Goal: Task Accomplishment & Management: Complete application form

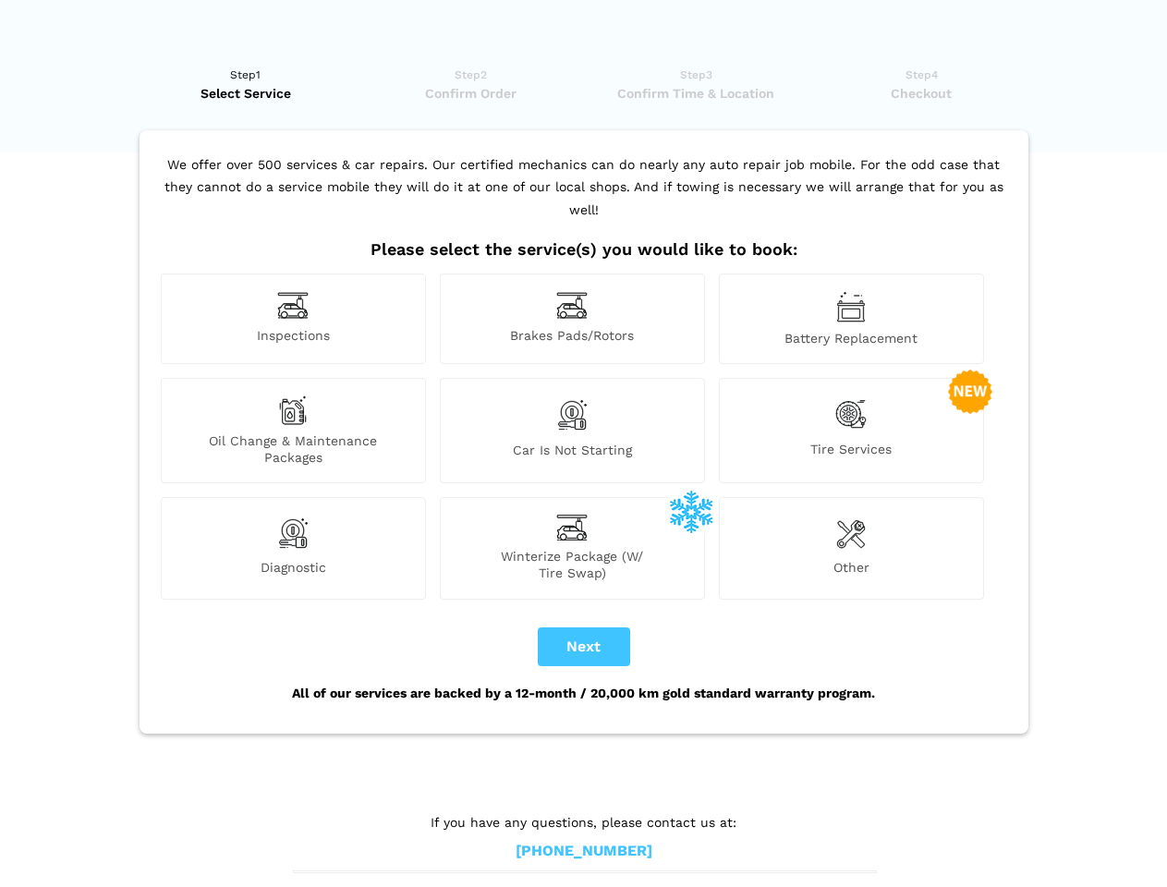
click at [293, 319] on img at bounding box center [292, 305] width 31 height 29
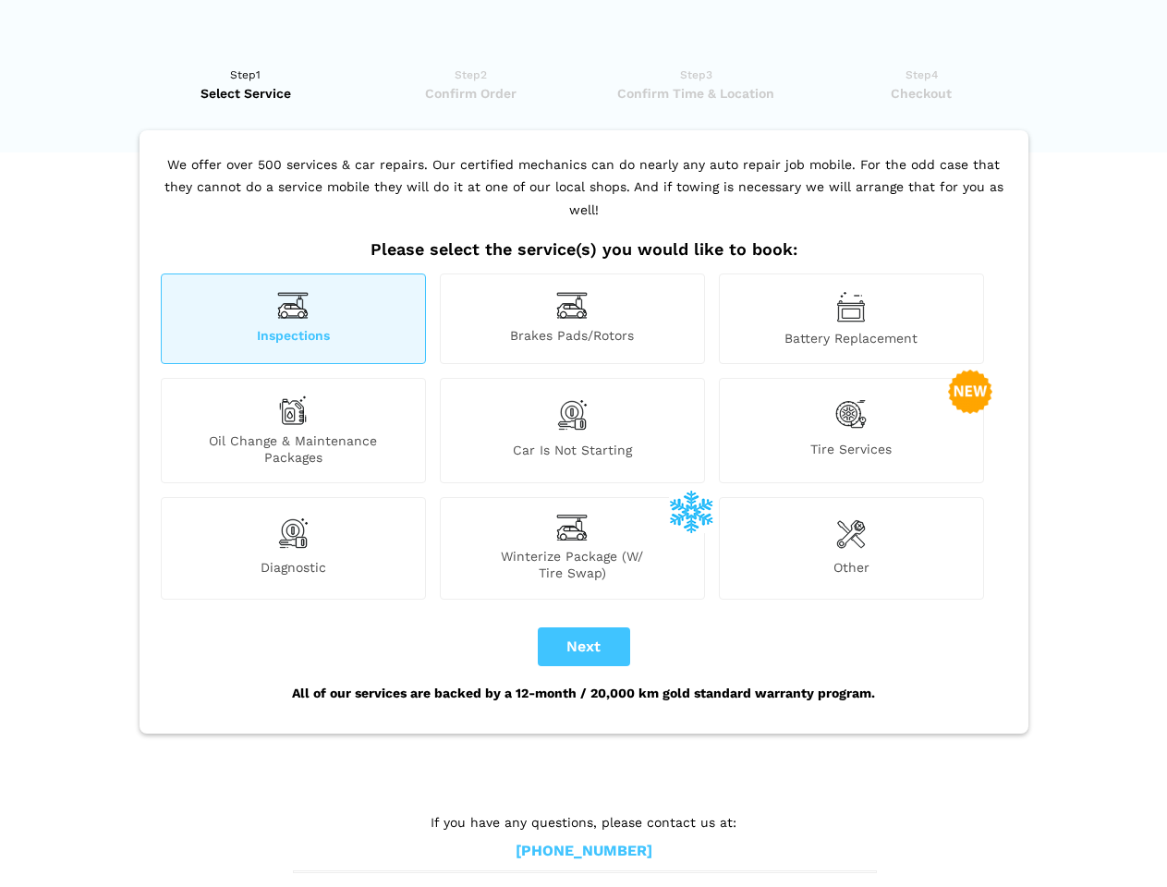
click at [572, 319] on img at bounding box center [571, 305] width 31 height 29
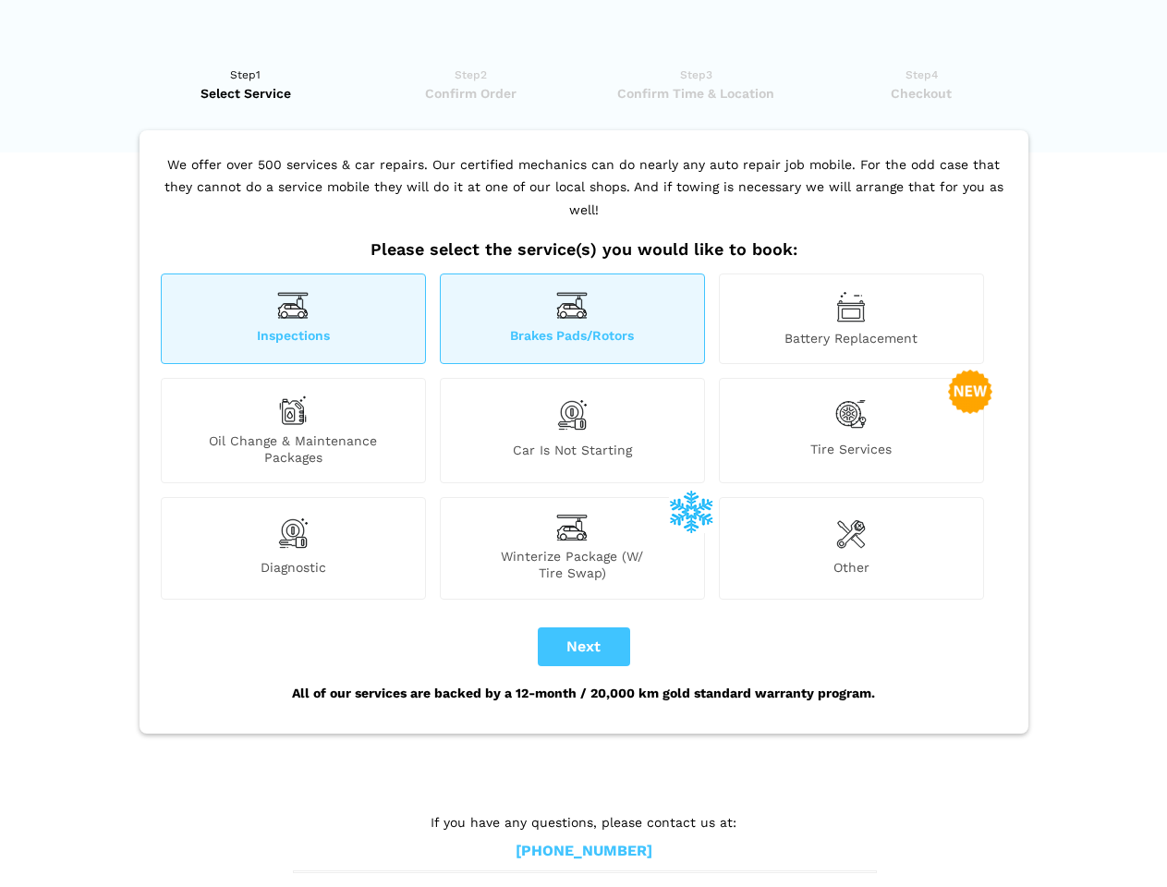
click at [851, 319] on img at bounding box center [851, 306] width 30 height 31
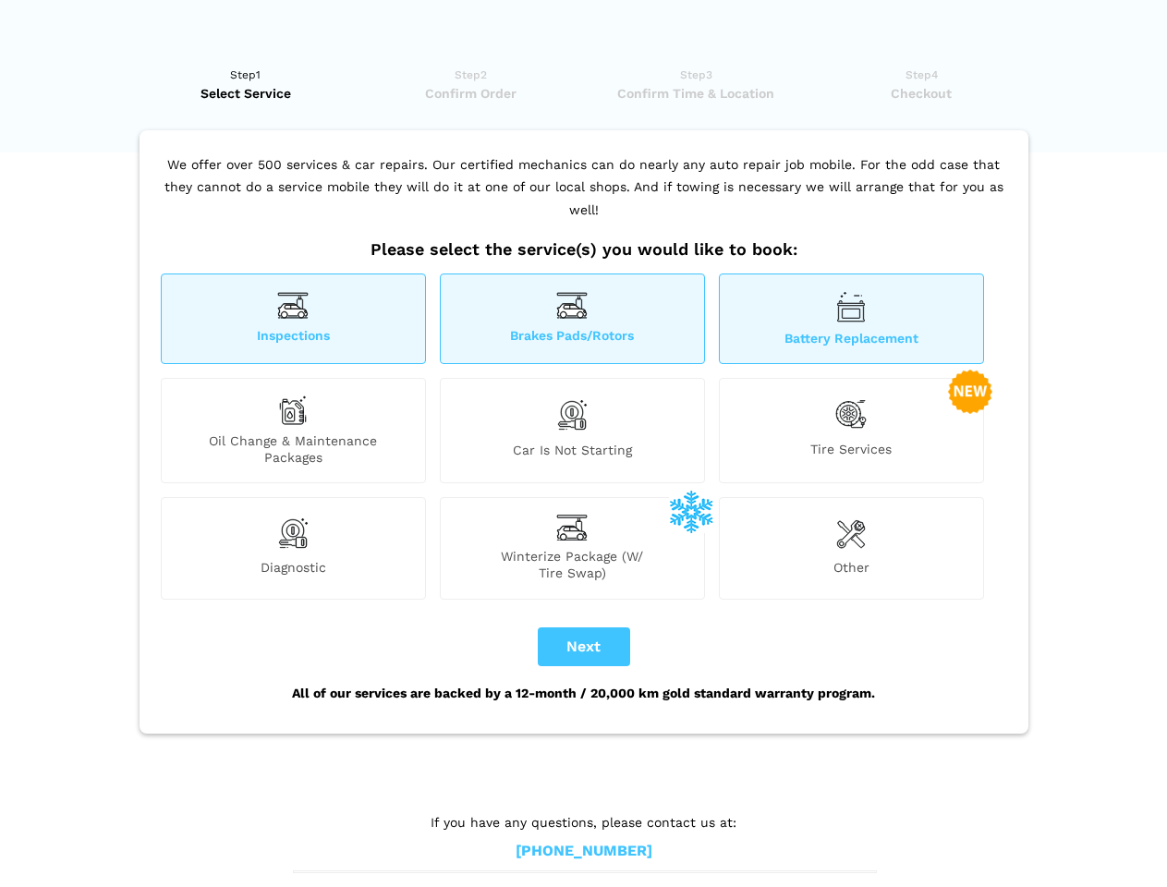
click at [293, 431] on div "Oil Change & Maintenance Packages" at bounding box center [293, 430] width 265 height 105
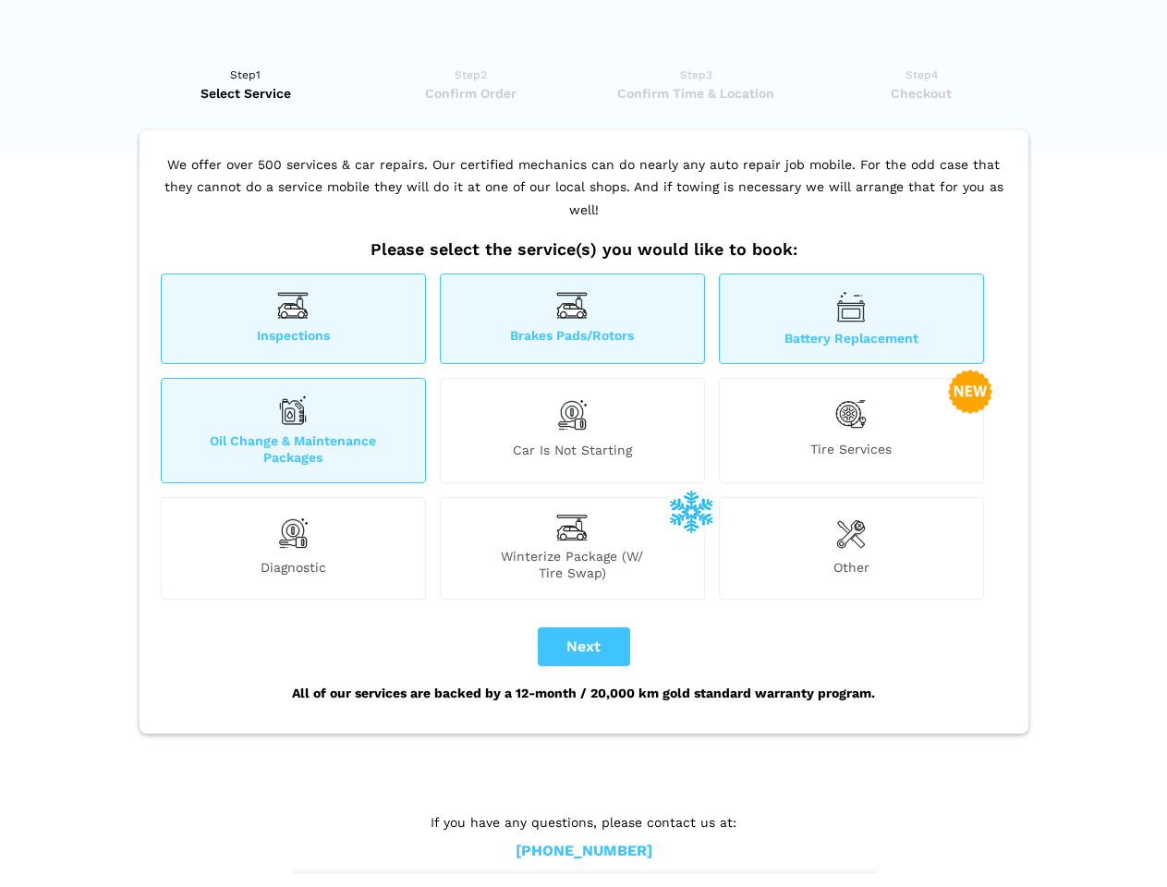
click at [572, 431] on img at bounding box center [571, 414] width 31 height 39
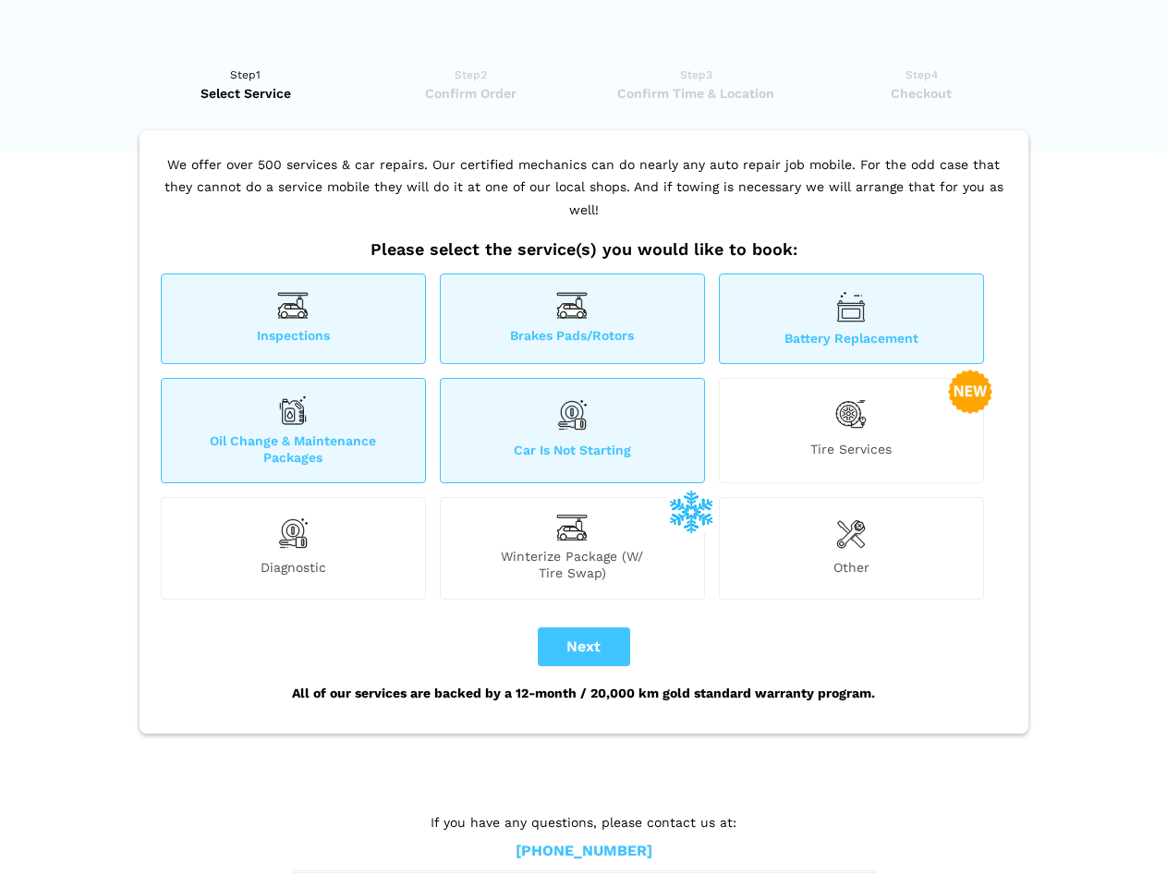
click at [851, 431] on img at bounding box center [850, 414] width 31 height 38
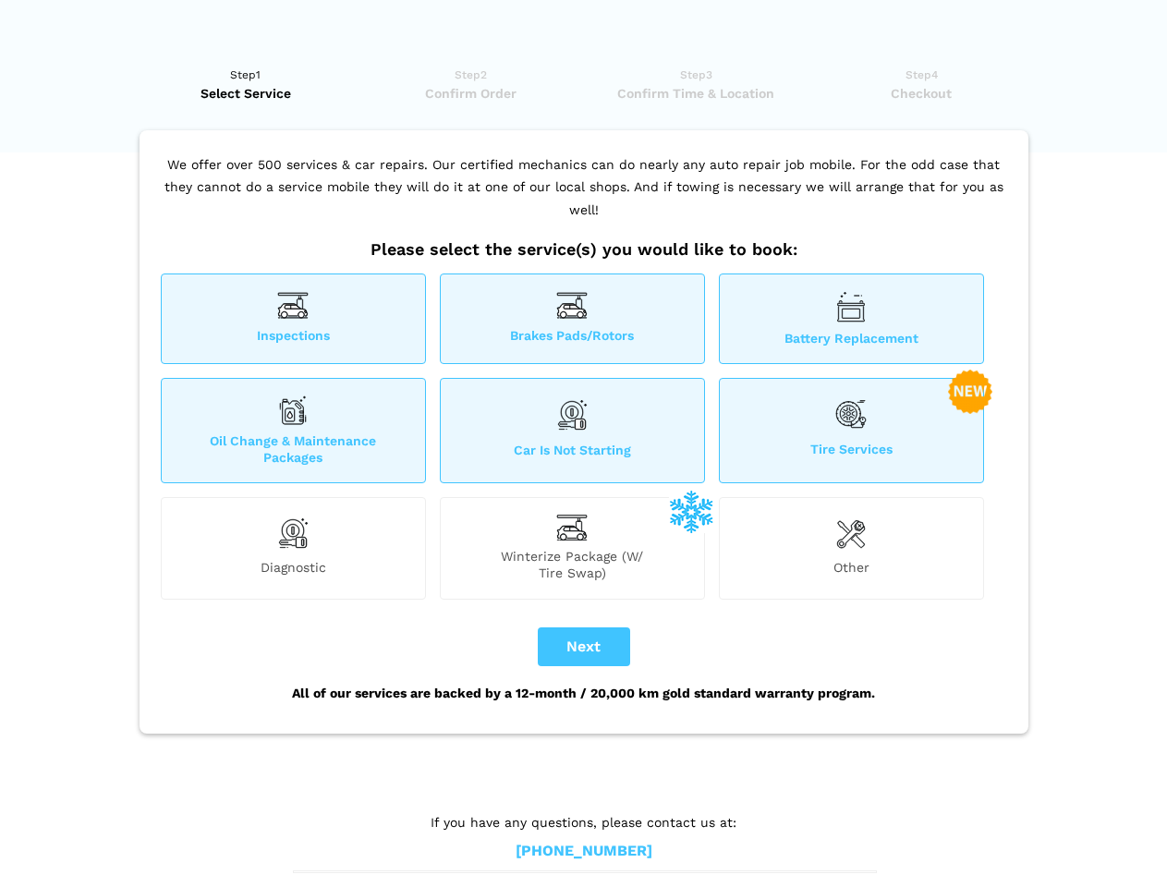
click at [293, 548] on img at bounding box center [292, 533] width 31 height 37
click at [572, 548] on span "Winterize Package (W/ Tire Swap)" at bounding box center [572, 564] width 263 height 33
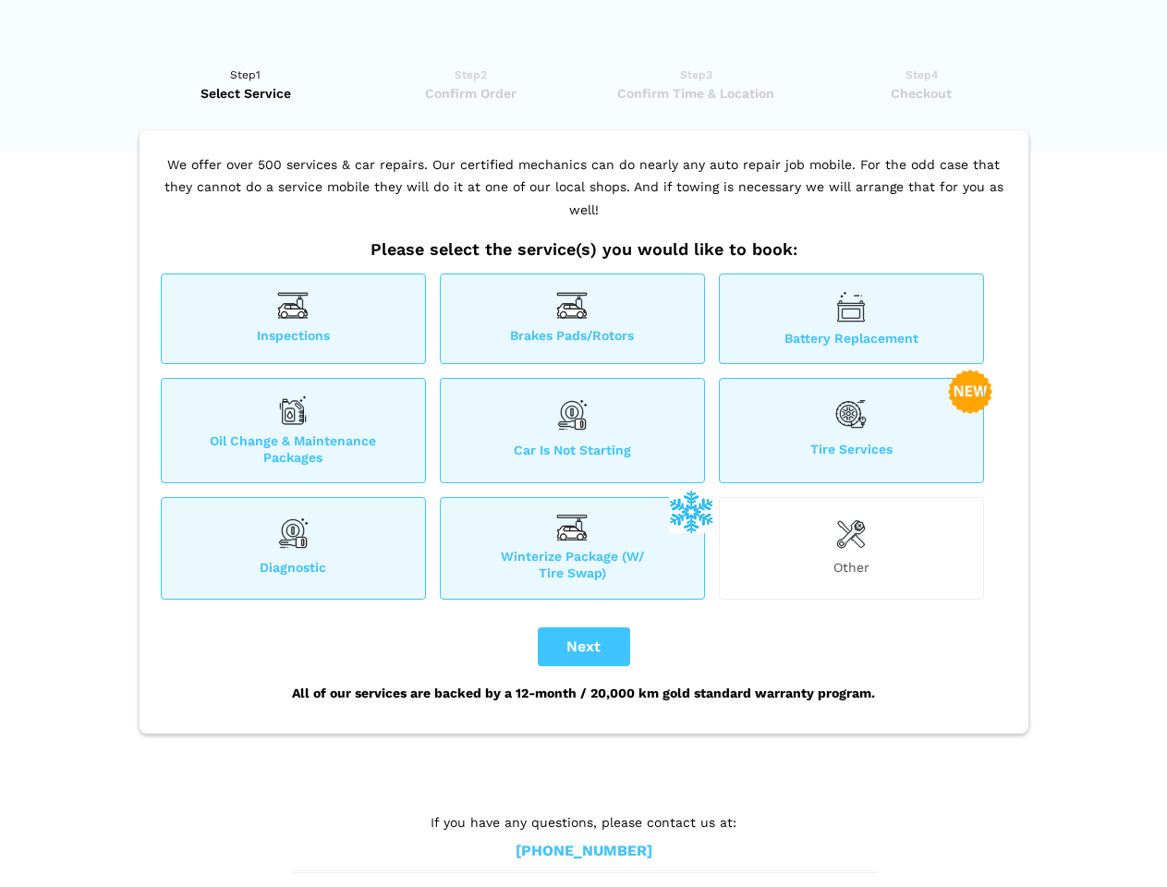
click at [851, 548] on img at bounding box center [851, 533] width 30 height 37
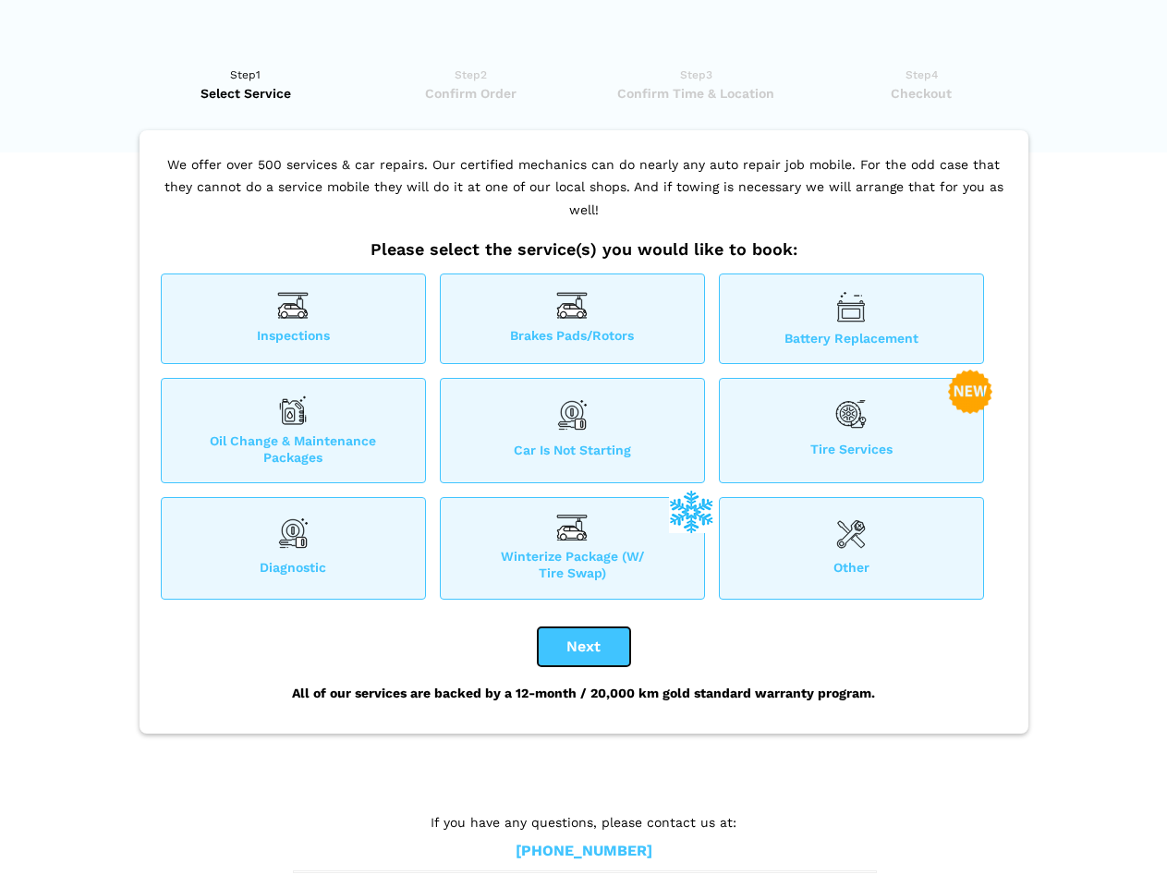
click at [584, 647] on button "Next" at bounding box center [584, 646] width 92 height 39
checkbox input "true"
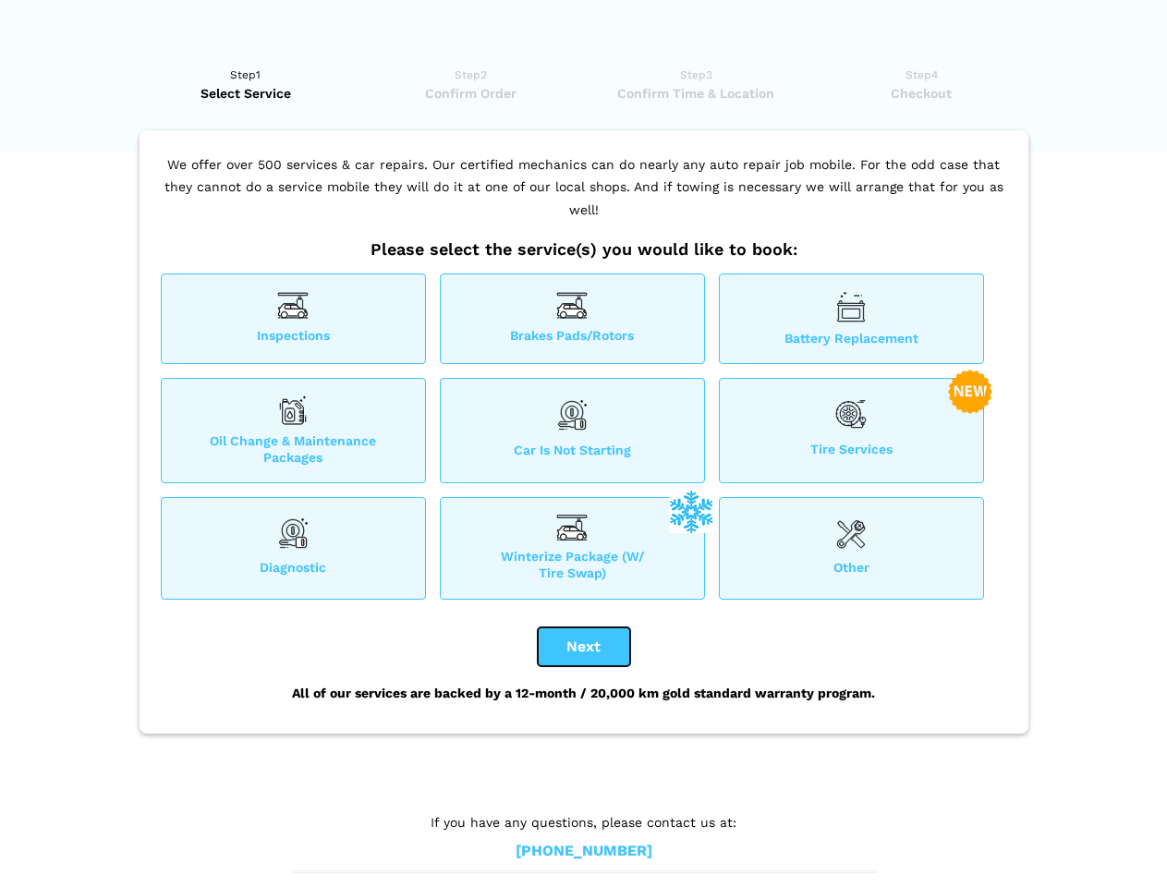
checkbox input "true"
